Goal: Find specific page/section: Find specific page/section

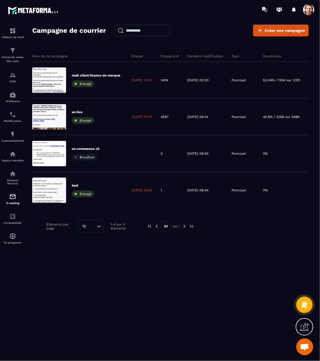
click at [238, 218] on div "Nom de la campagne Envoyé Envoyé à # Dernière modification Type Ouvertures Clic…" at bounding box center [170, 156] width 276 height 223
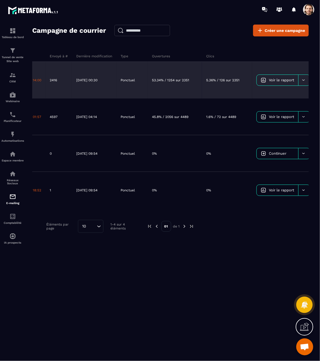
scroll to position [0, 112]
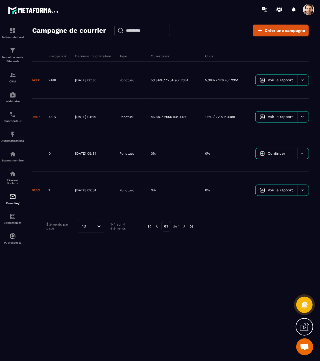
click at [309, 10] on span at bounding box center [308, 9] width 11 height 11
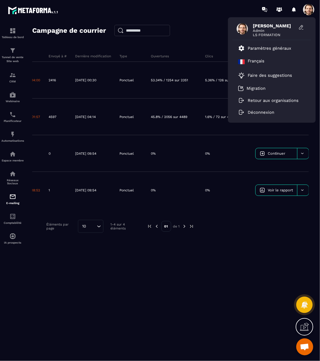
click at [238, 254] on div "Nom de la campagne Envoyé Envoyé à # Dernière modification Type Ouvertures Clic…" at bounding box center [170, 156] width 276 height 223
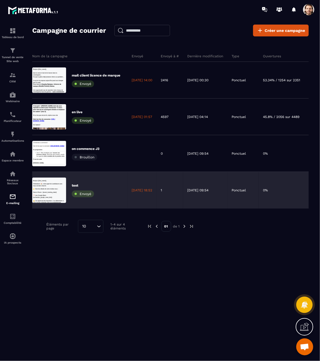
scroll to position [0, 0]
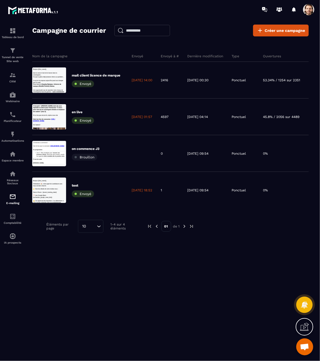
click at [240, 249] on div "Nom de la campagne Envoyé Envoyé à # Dernière modification Type Ouvertures Clic…" at bounding box center [170, 156] width 276 height 223
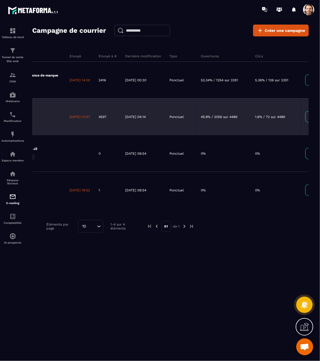
scroll to position [0, 61]
